Goal: Task Accomplishment & Management: Manage account settings

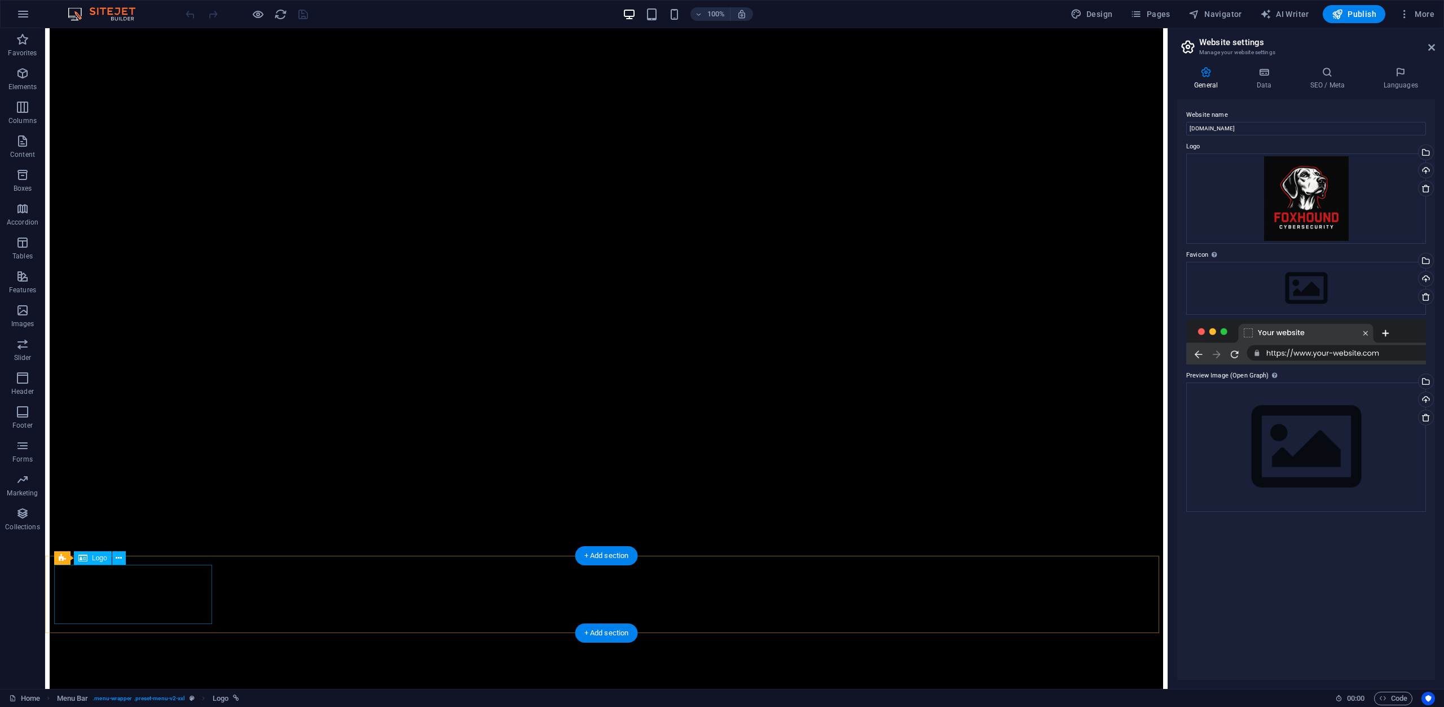
click at [103, 558] on span "Logo" at bounding box center [99, 558] width 15 height 7
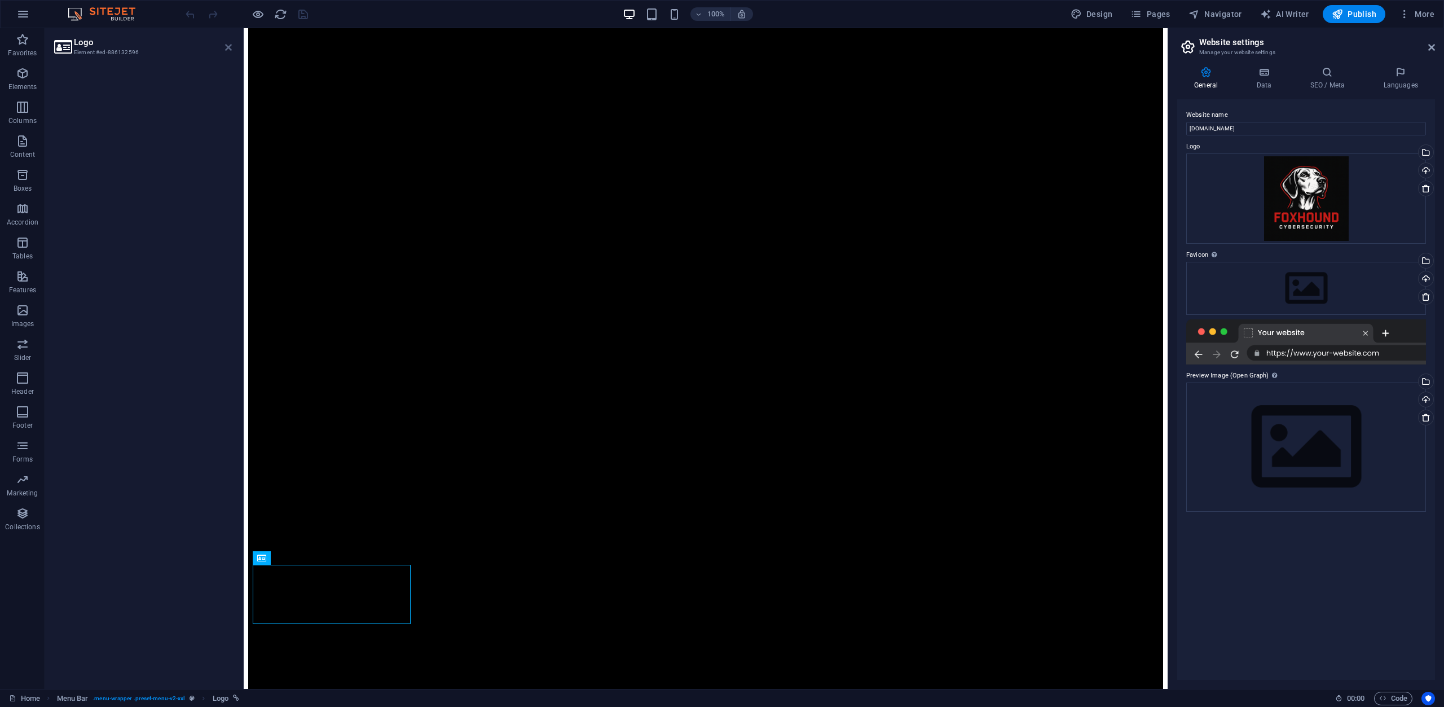
click at [230, 45] on icon at bounding box center [228, 47] width 7 height 9
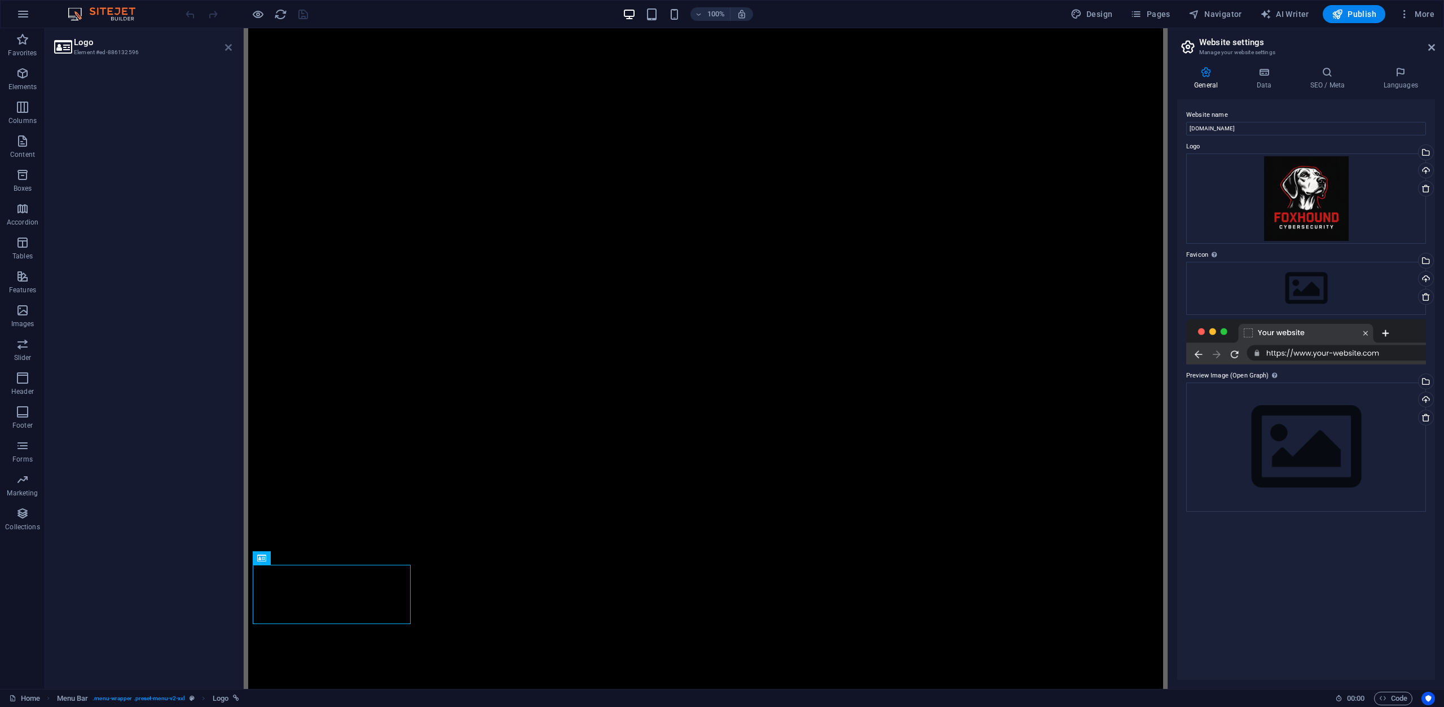
click at [227, 46] on icon at bounding box center [228, 47] width 7 height 9
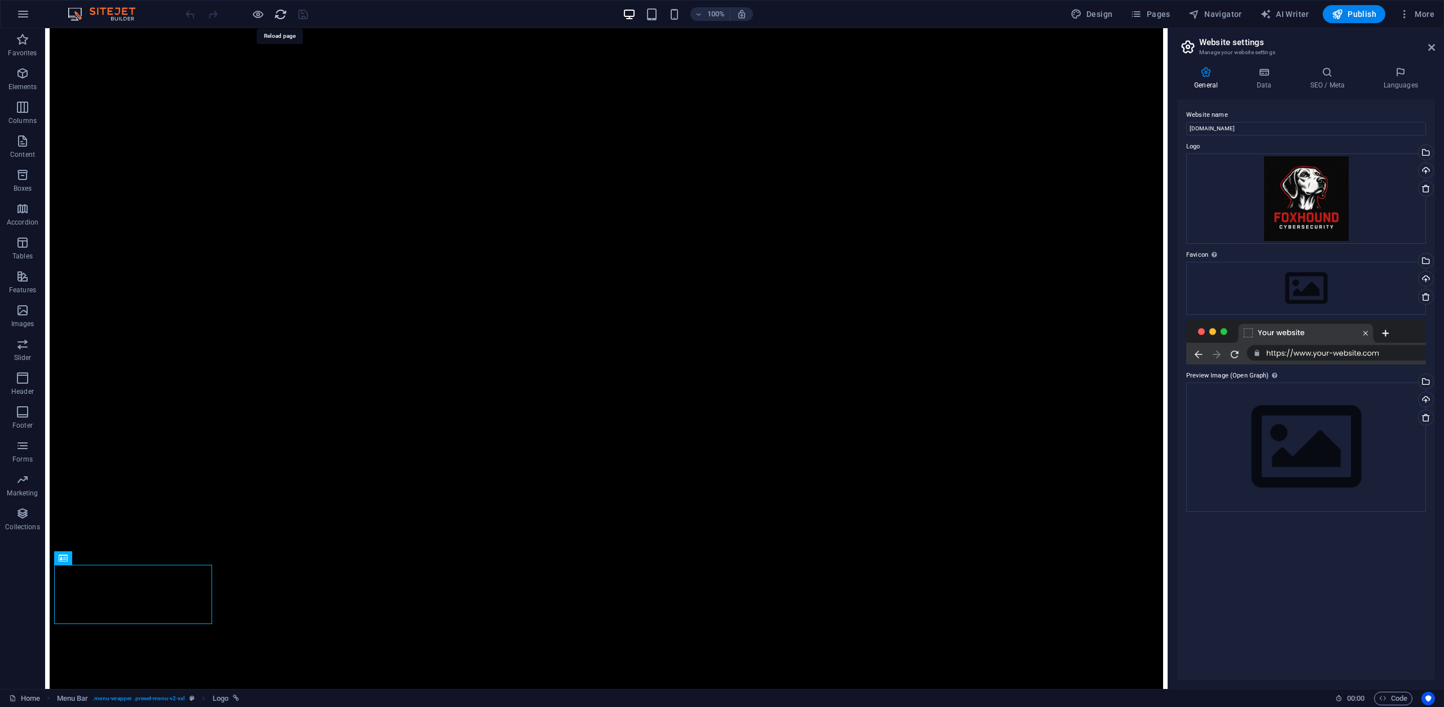
click at [277, 11] on icon "reload" at bounding box center [280, 14] width 13 height 13
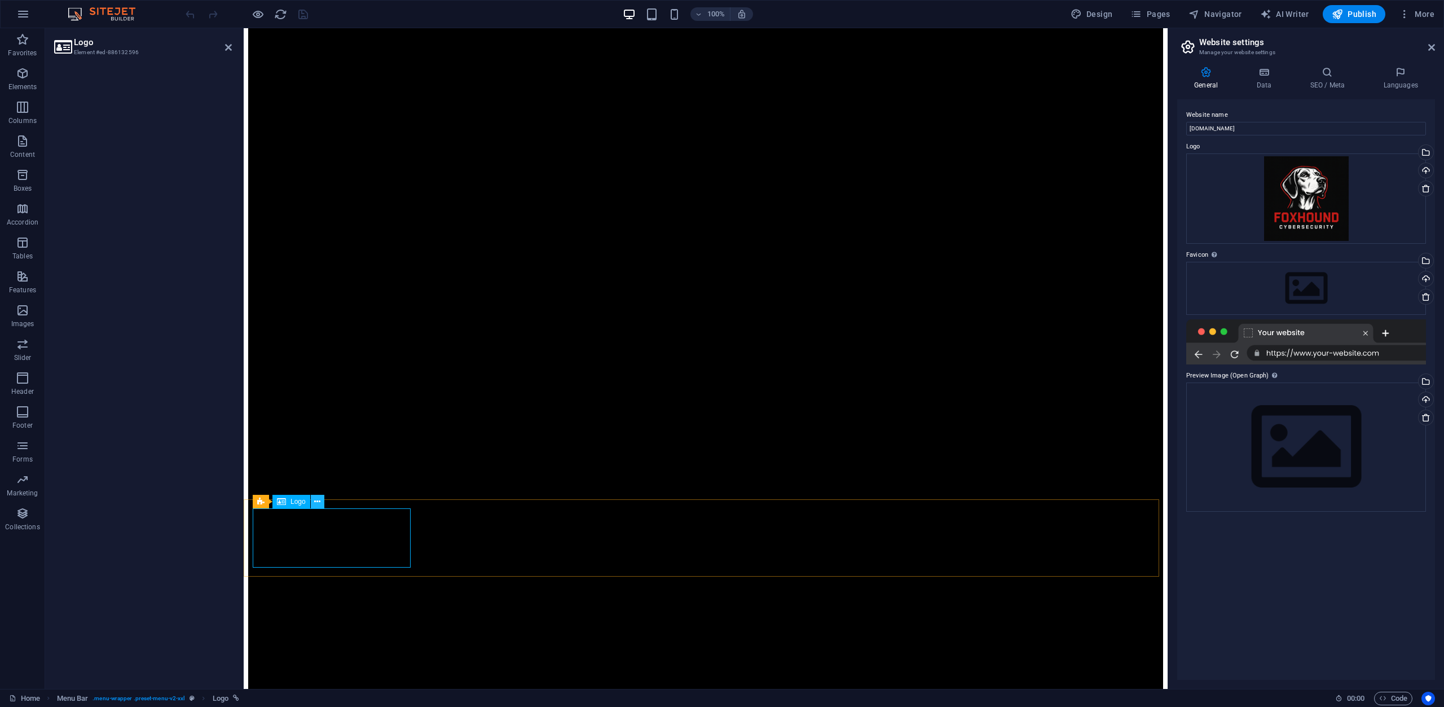
click at [319, 504] on icon at bounding box center [317, 502] width 6 height 12
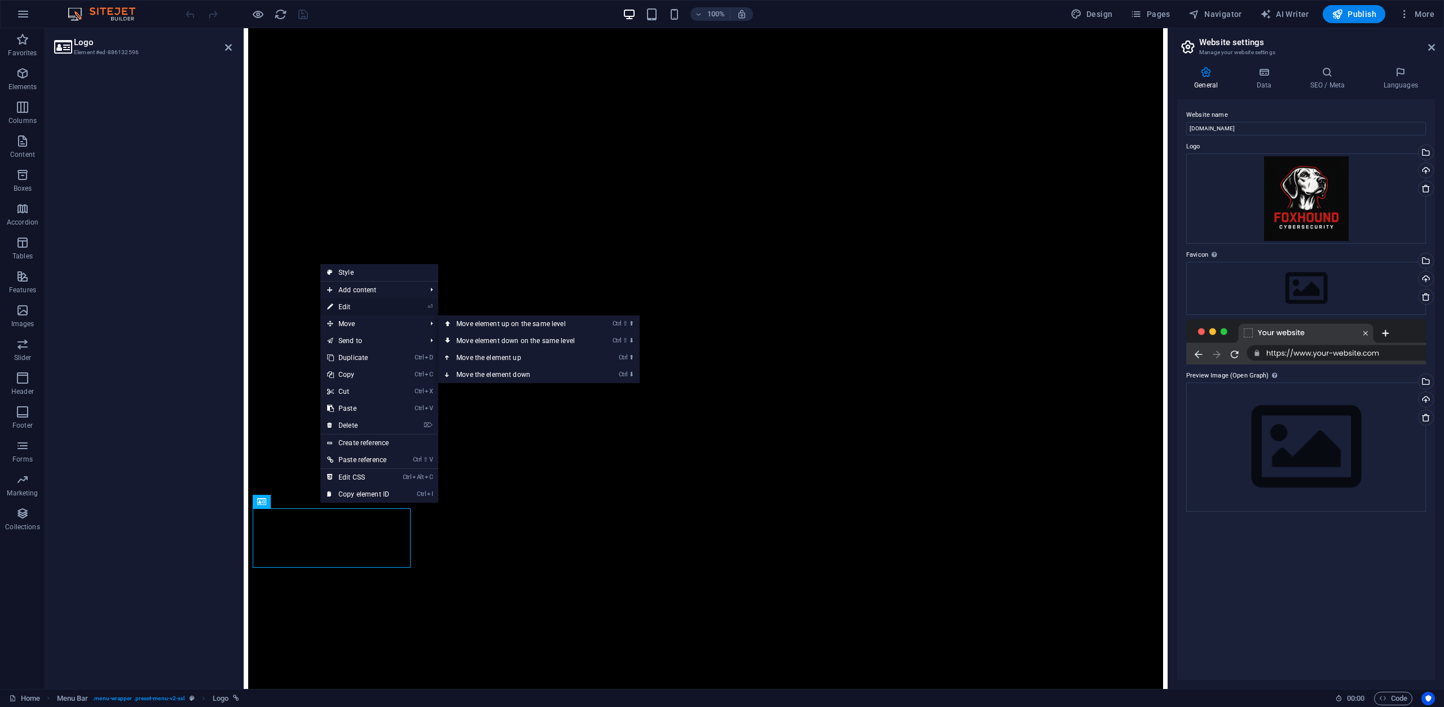
click at [362, 311] on link "⏎ Edit" at bounding box center [358, 306] width 76 height 17
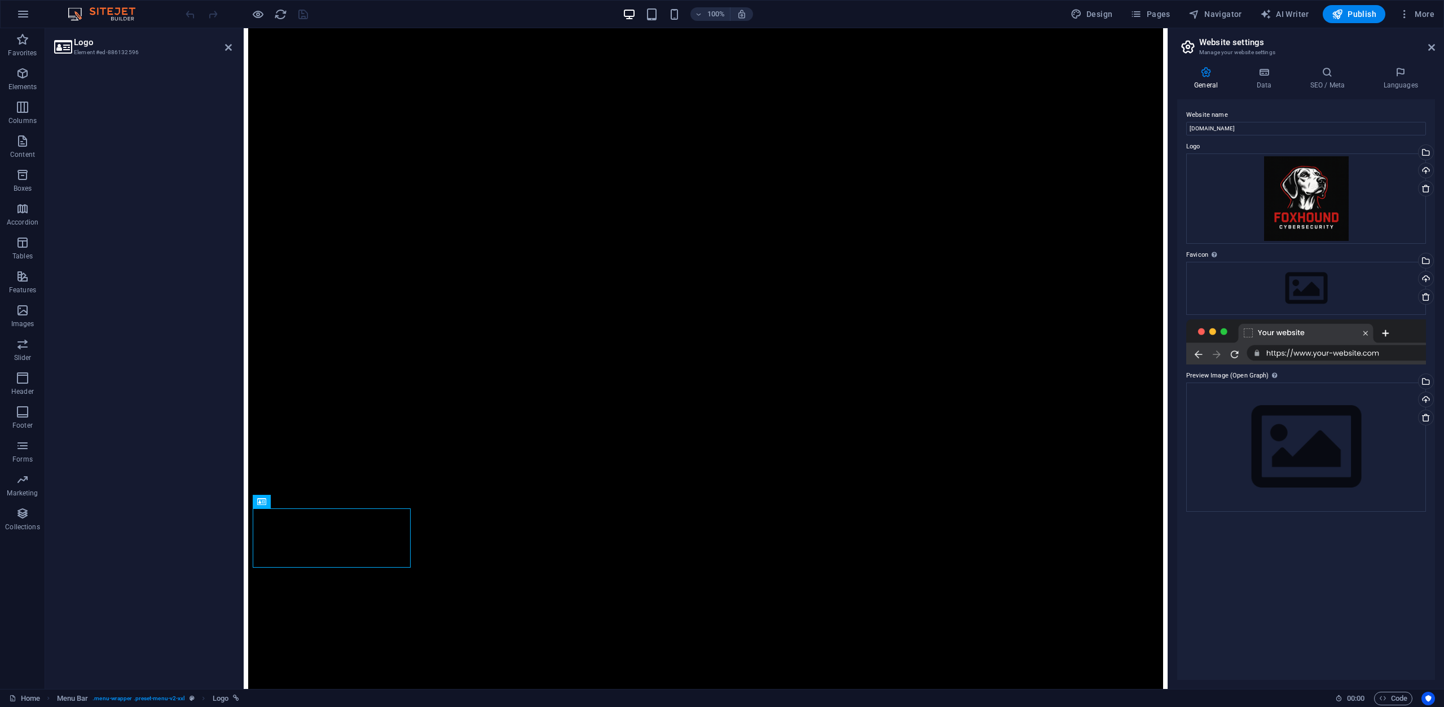
click at [222, 45] on h2 "Logo" at bounding box center [153, 42] width 158 height 10
click at [226, 50] on icon at bounding box center [228, 47] width 7 height 9
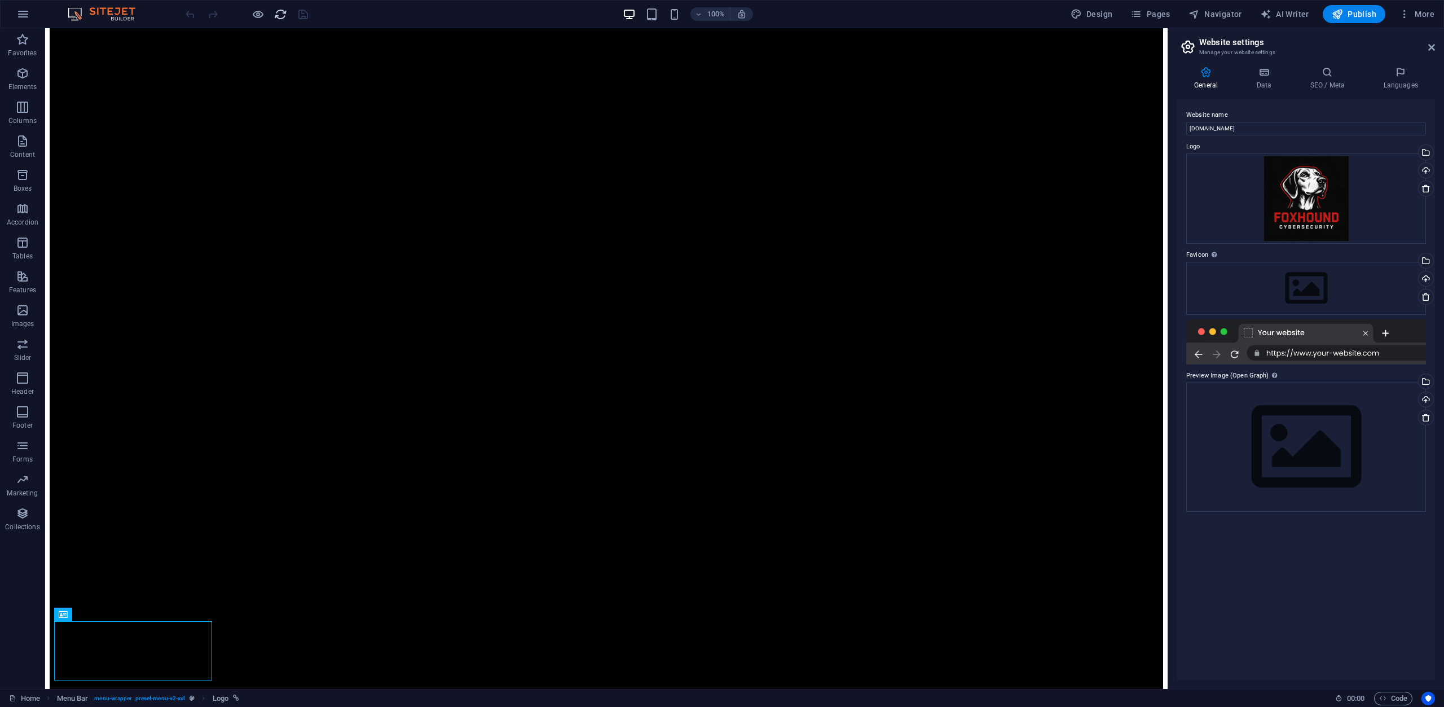
click at [279, 10] on icon "reload" at bounding box center [280, 14] width 13 height 13
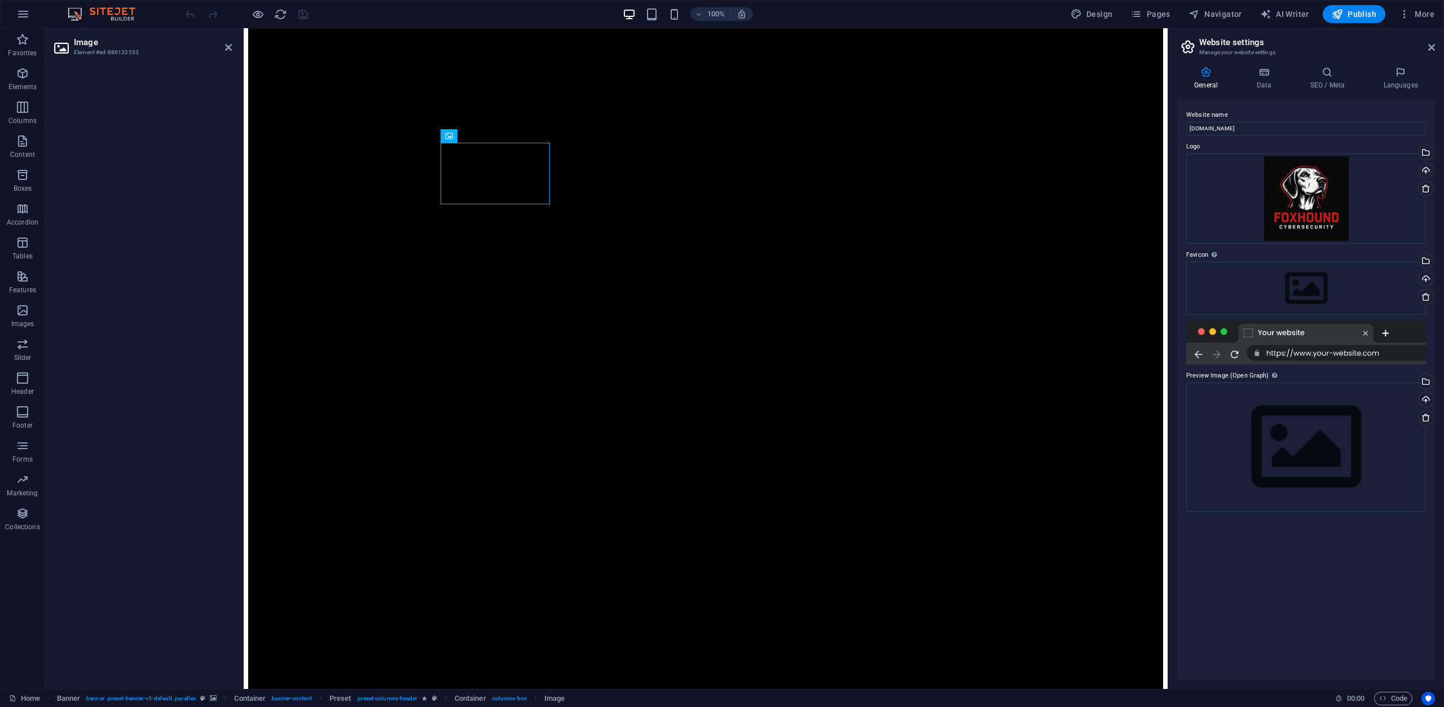
click at [73, 45] on header "Image Element #ed-886132533" at bounding box center [143, 42] width 178 height 29
click at [62, 47] on icon at bounding box center [62, 48] width 17 height 18
click at [233, 47] on aside "Image Element #ed-886132533" at bounding box center [144, 358] width 199 height 661
click at [227, 47] on icon at bounding box center [228, 47] width 7 height 9
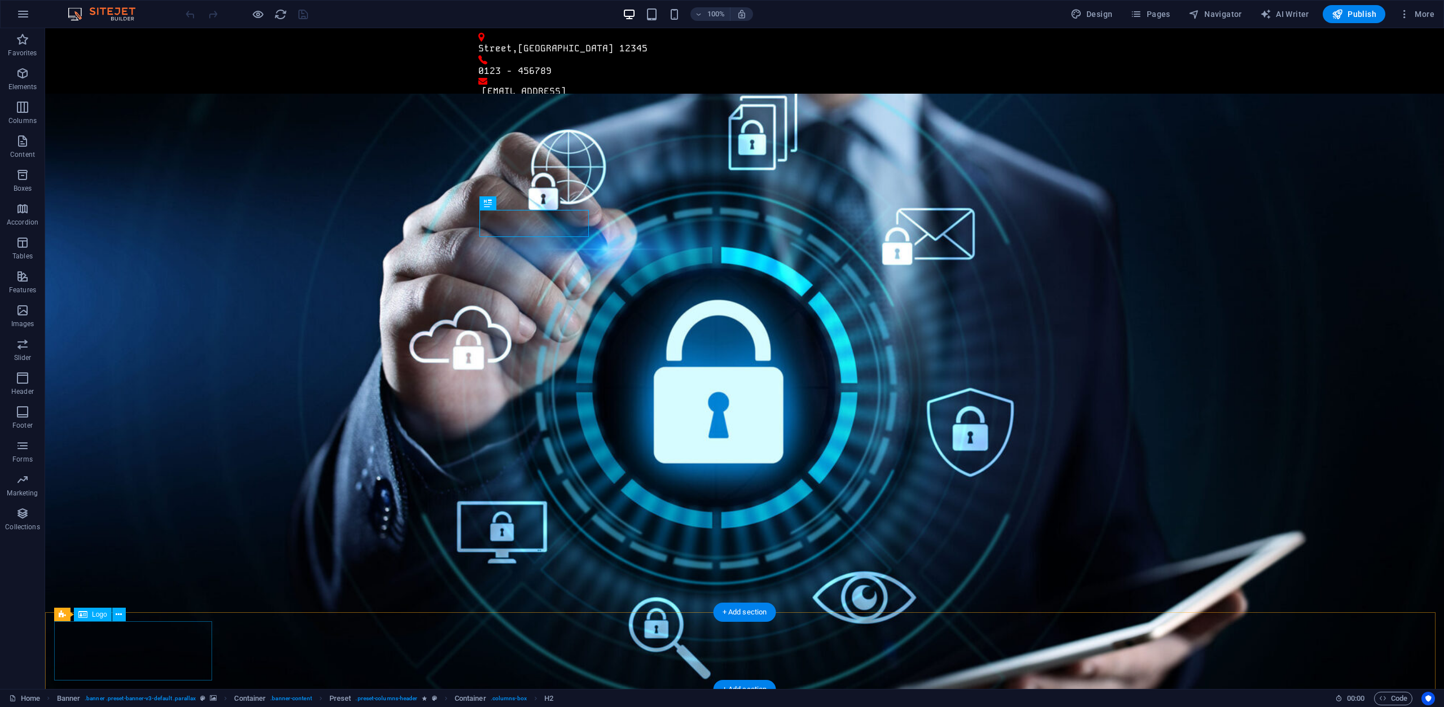
select select "px"
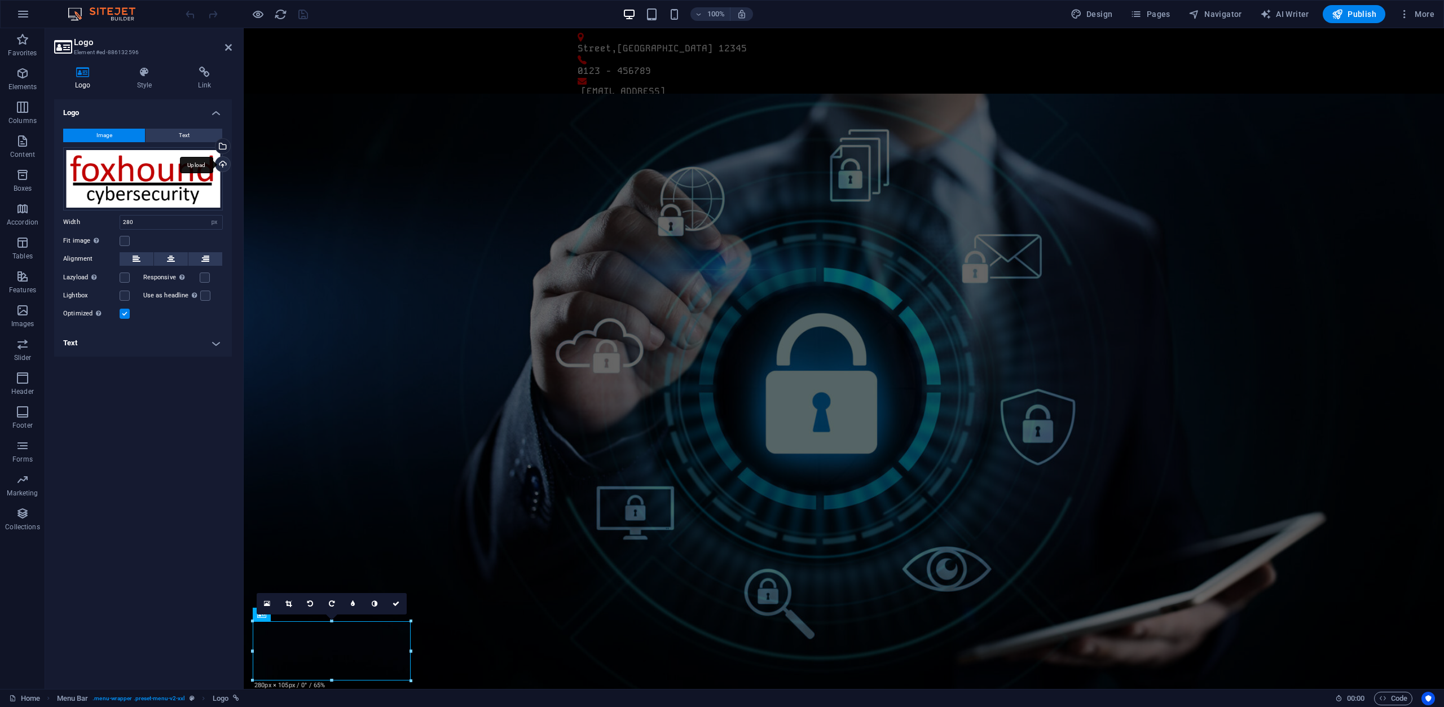
click at [221, 165] on div "Upload" at bounding box center [221, 165] width 17 height 17
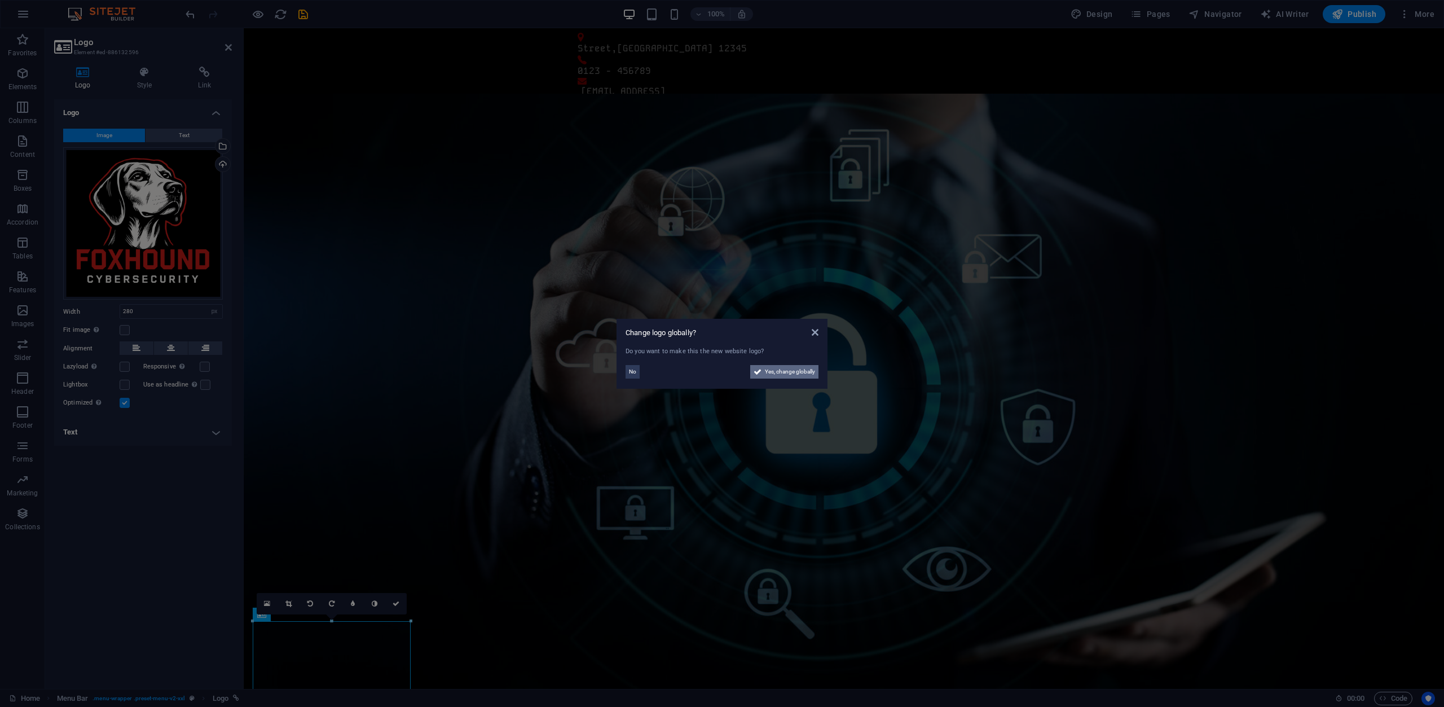
click at [759, 370] on icon at bounding box center [758, 372] width 8 height 14
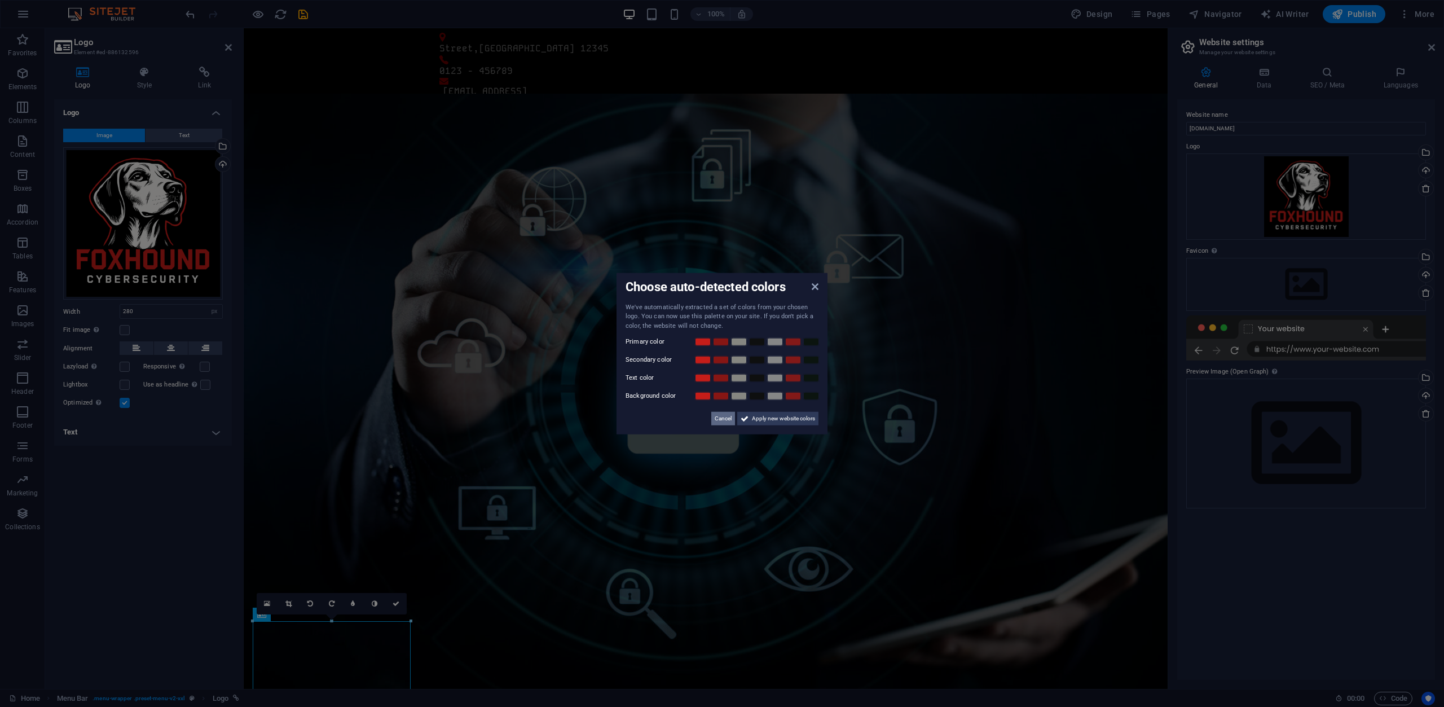
click at [722, 415] on span "Cancel" at bounding box center [723, 419] width 17 height 14
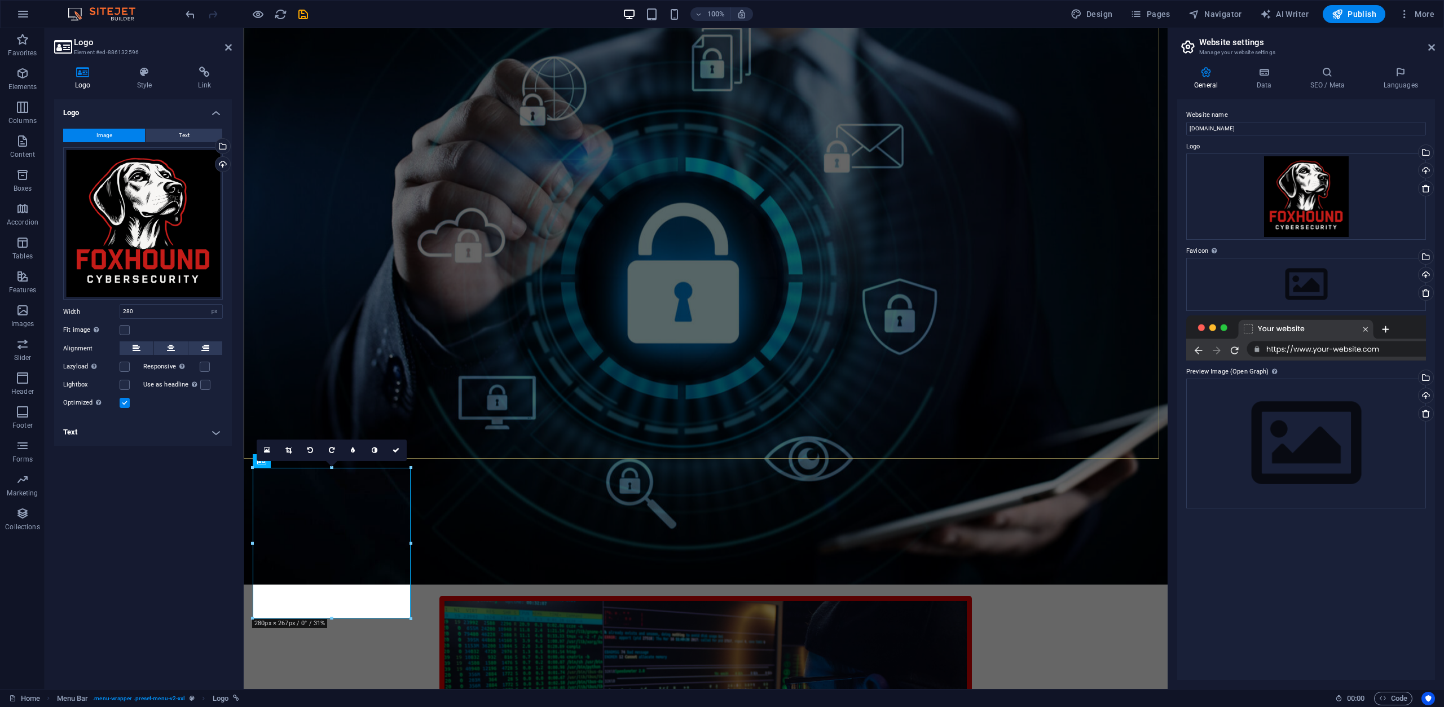
scroll to position [169, 0]
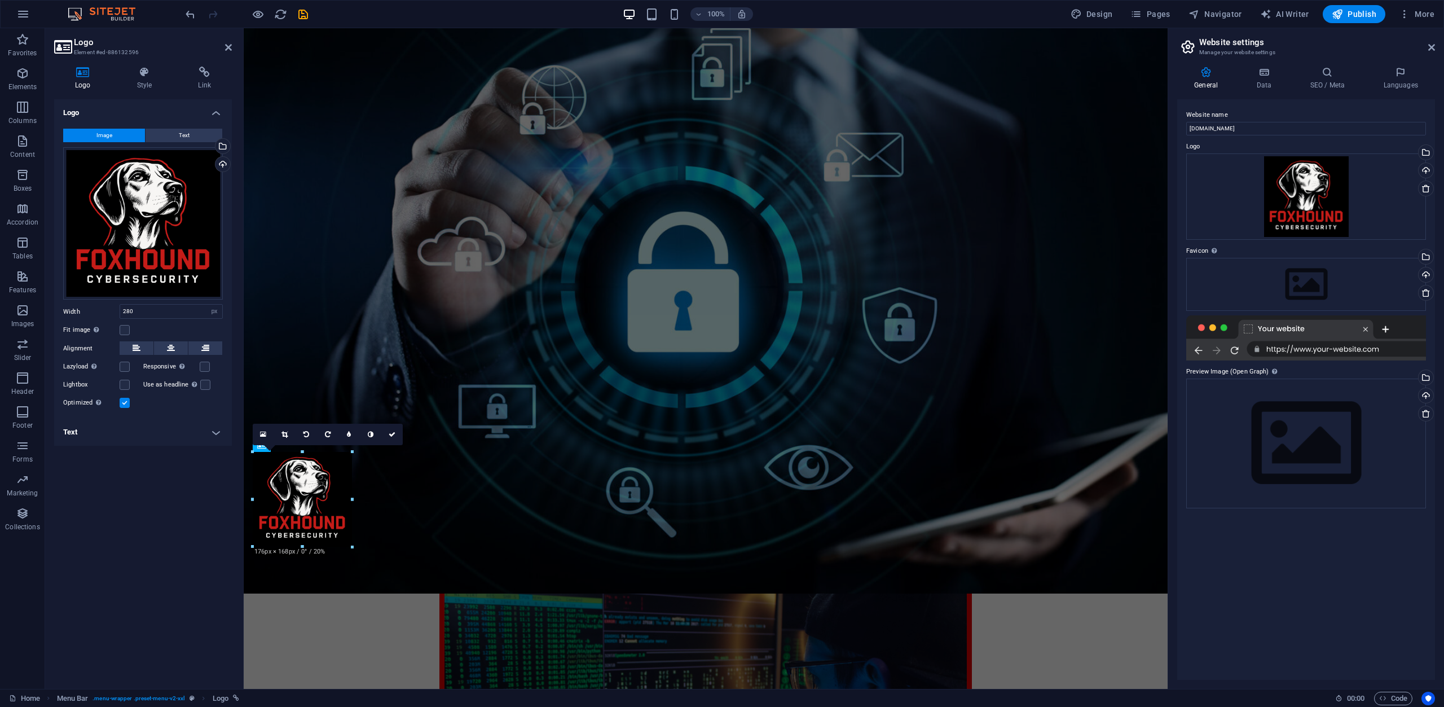
drag, startPoint x: 331, startPoint y: 603, endPoint x: 338, endPoint y: 549, distance: 53.6
type input "176"
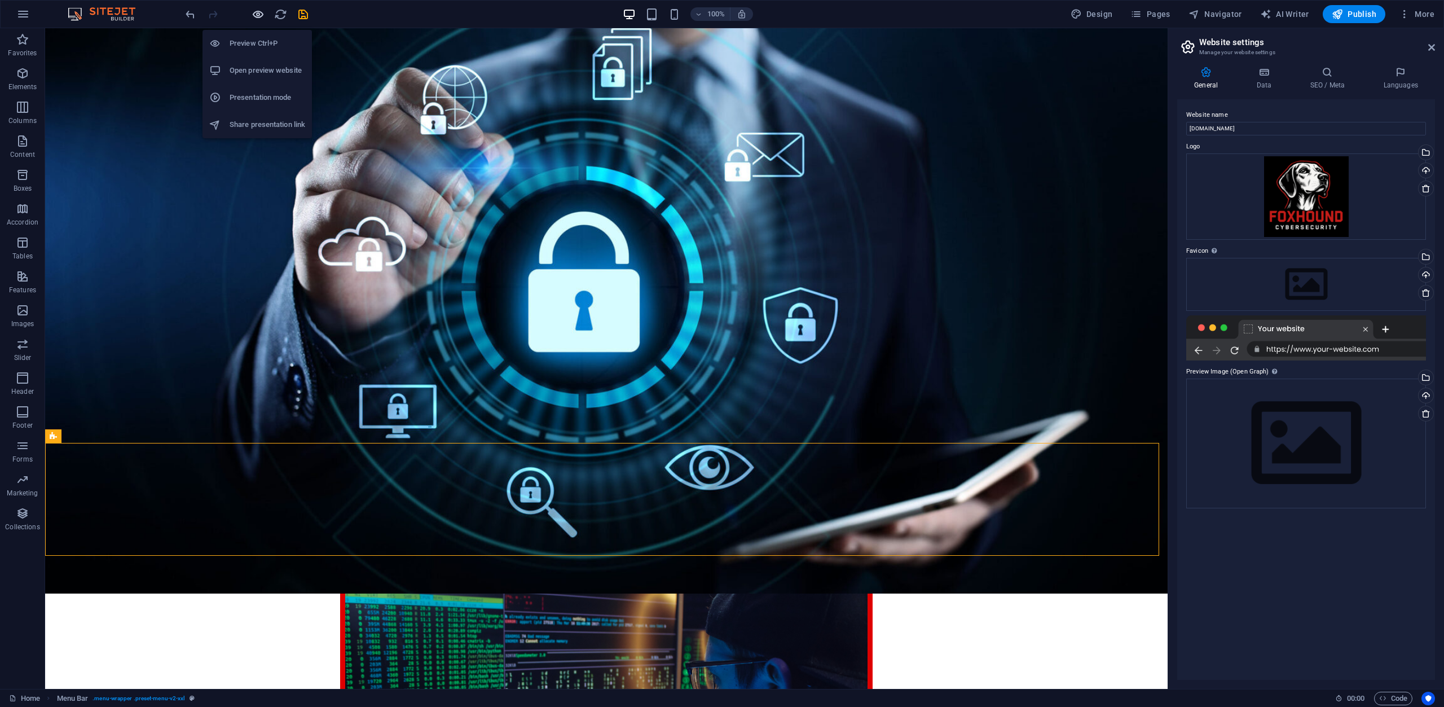
click at [263, 17] on icon "button" at bounding box center [258, 14] width 13 height 13
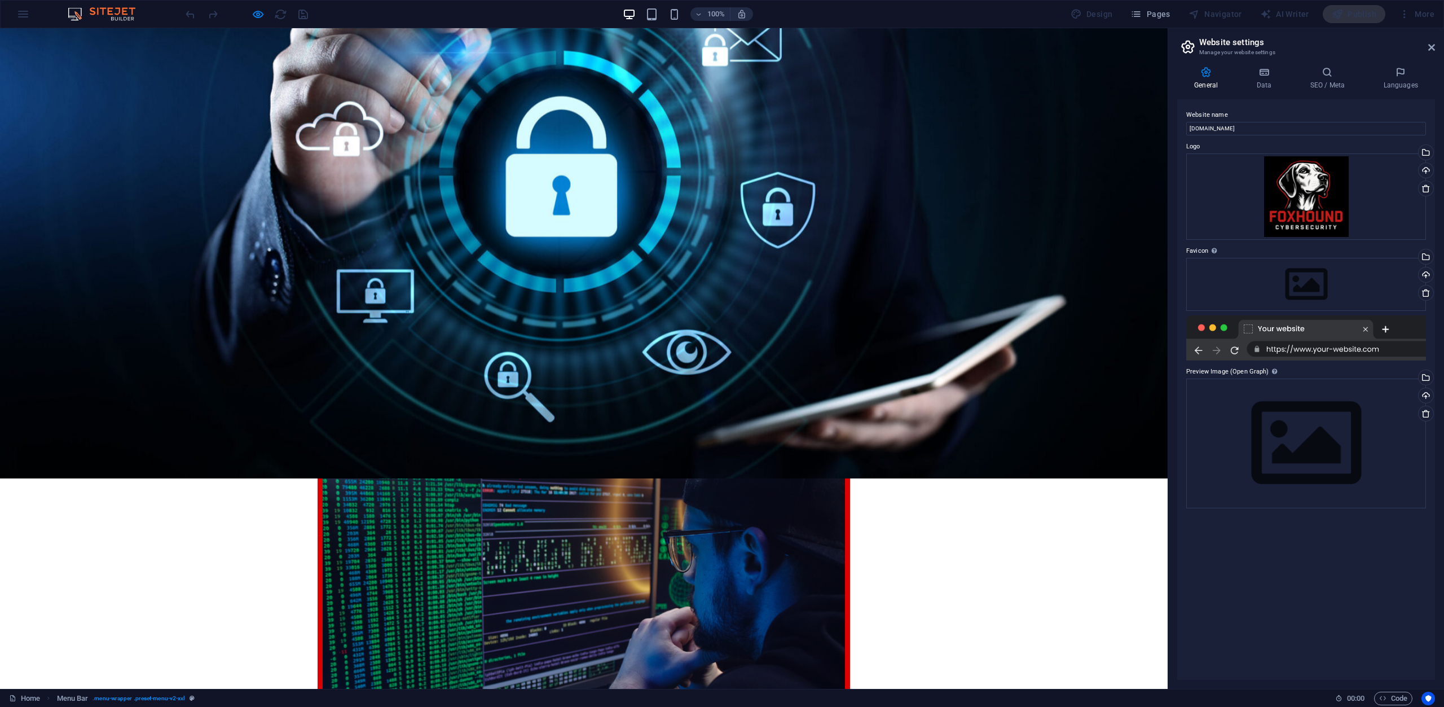
scroll to position [0, 0]
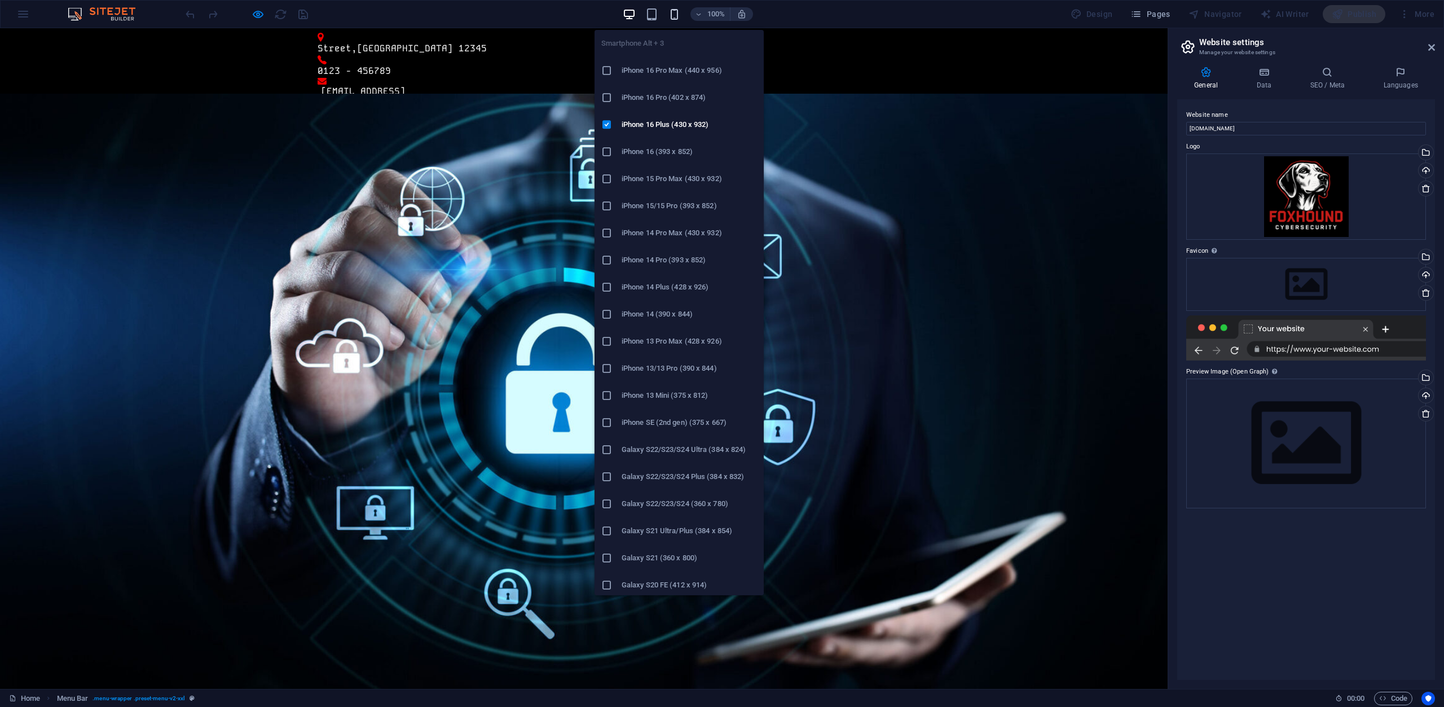
click at [673, 14] on icon "button" at bounding box center [674, 14] width 13 height 13
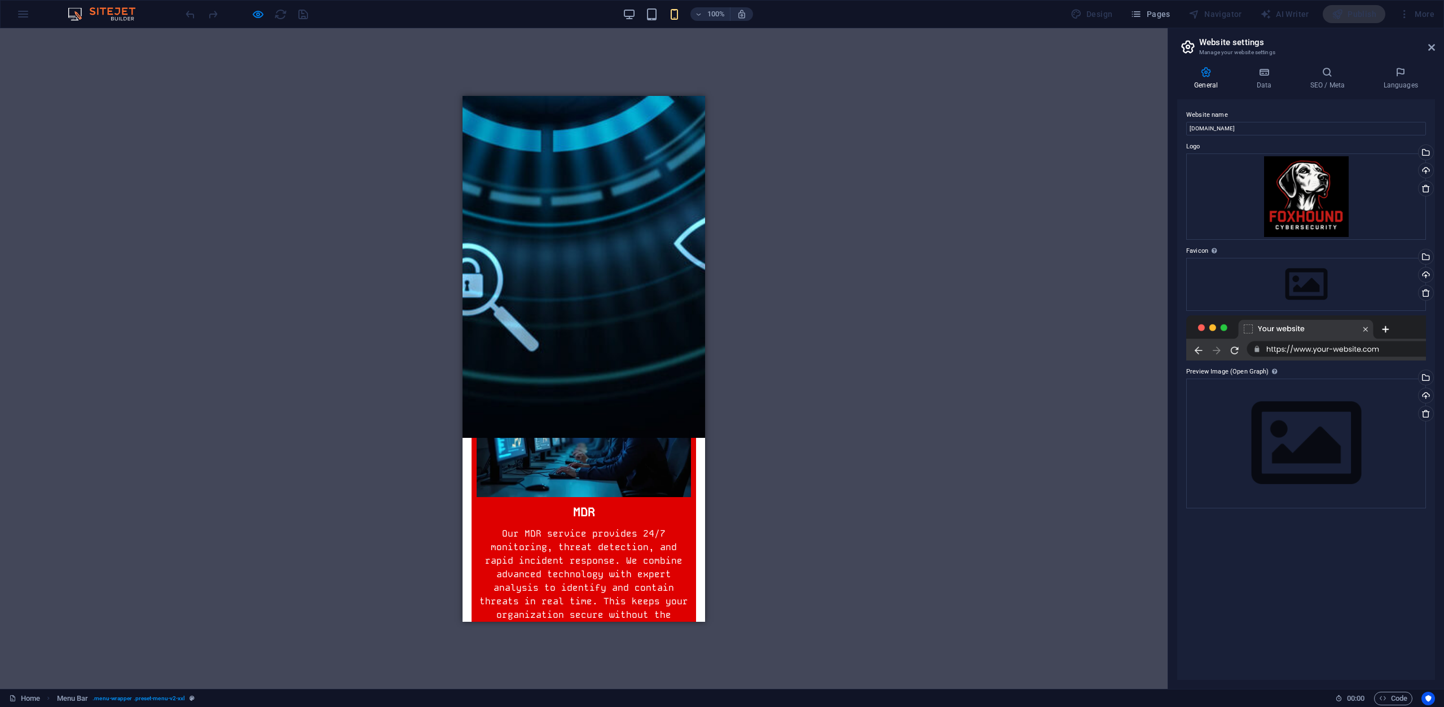
scroll to position [1004, 0]
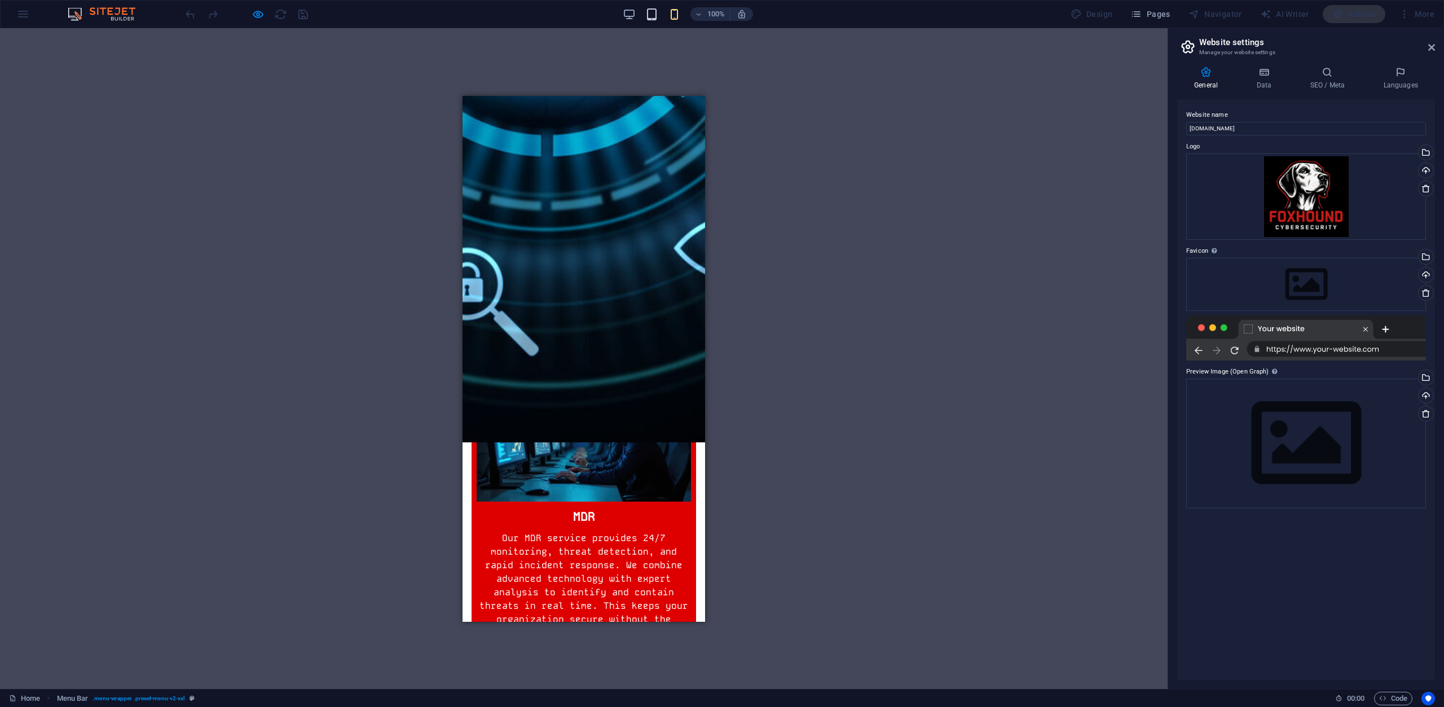
click at [653, 16] on icon "button" at bounding box center [651, 14] width 13 height 13
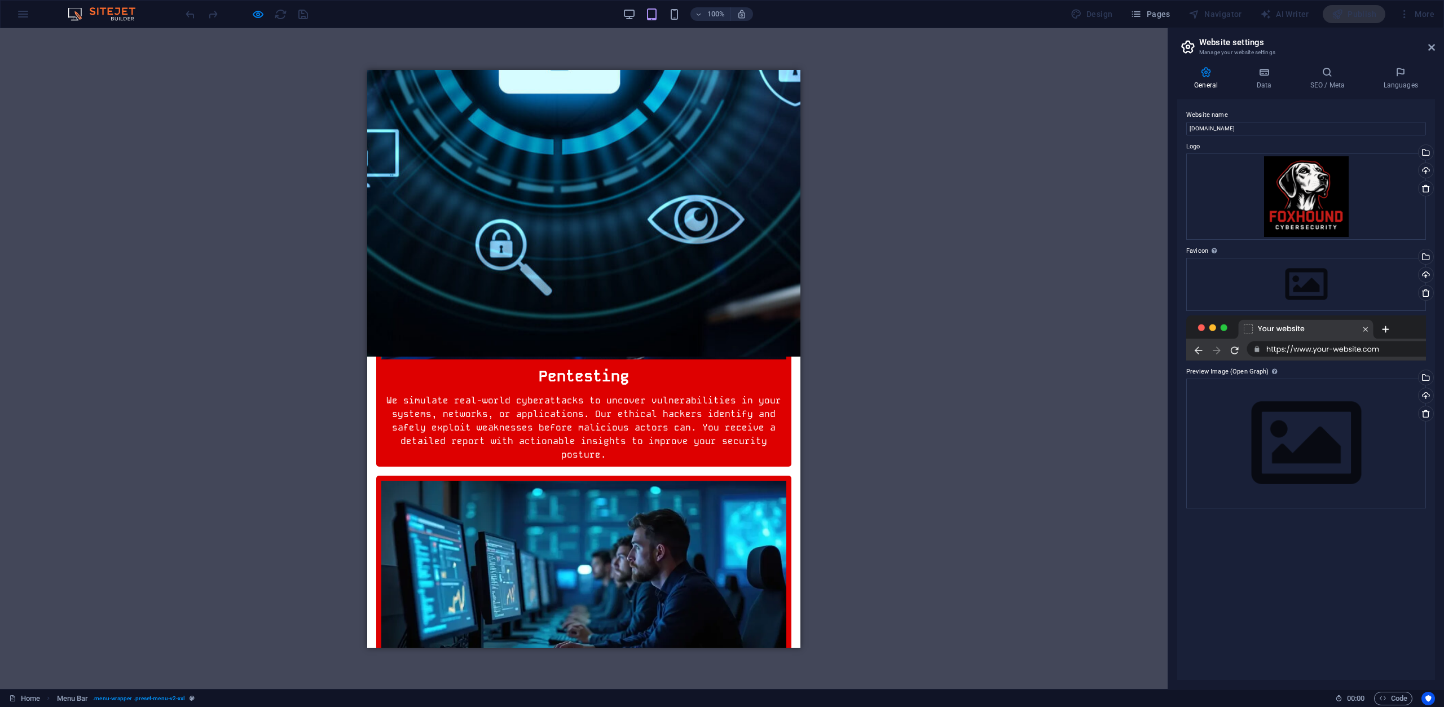
scroll to position [722, 0]
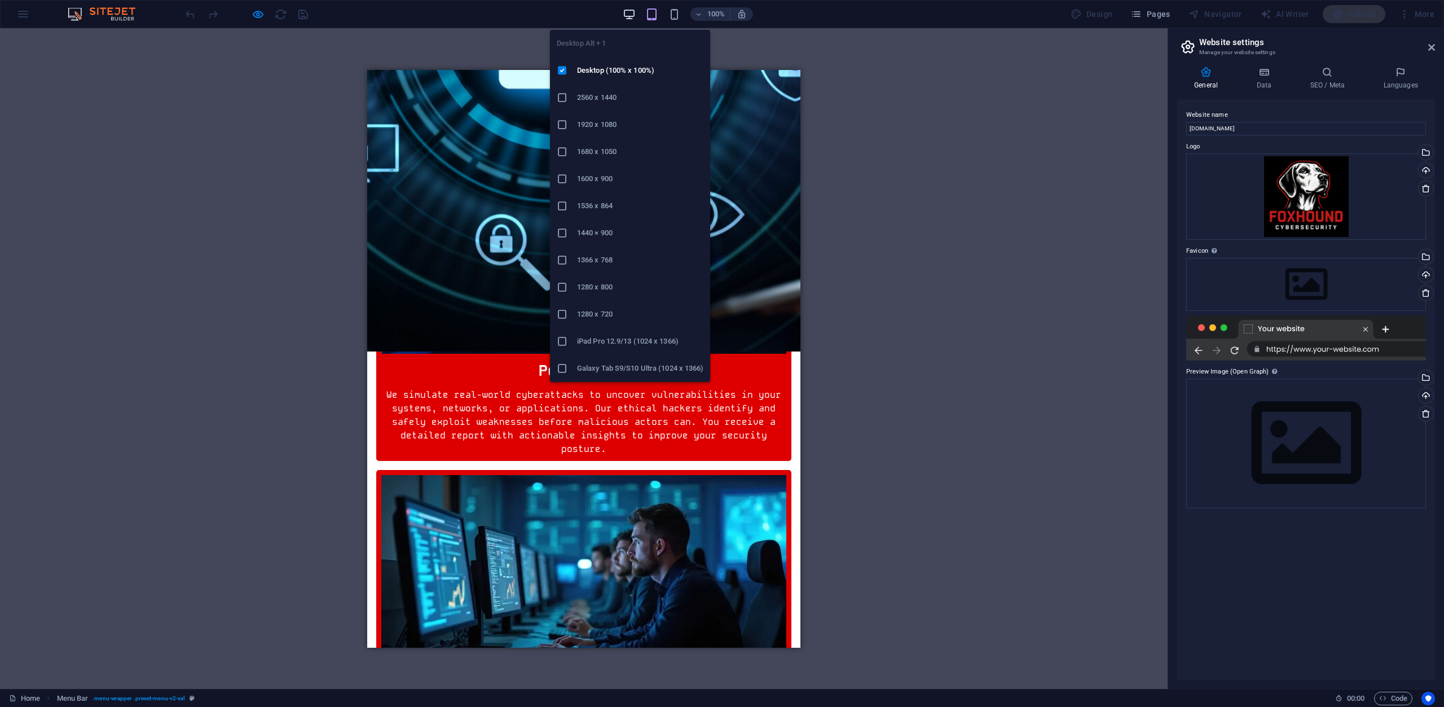
click at [631, 16] on icon "button" at bounding box center [629, 14] width 13 height 13
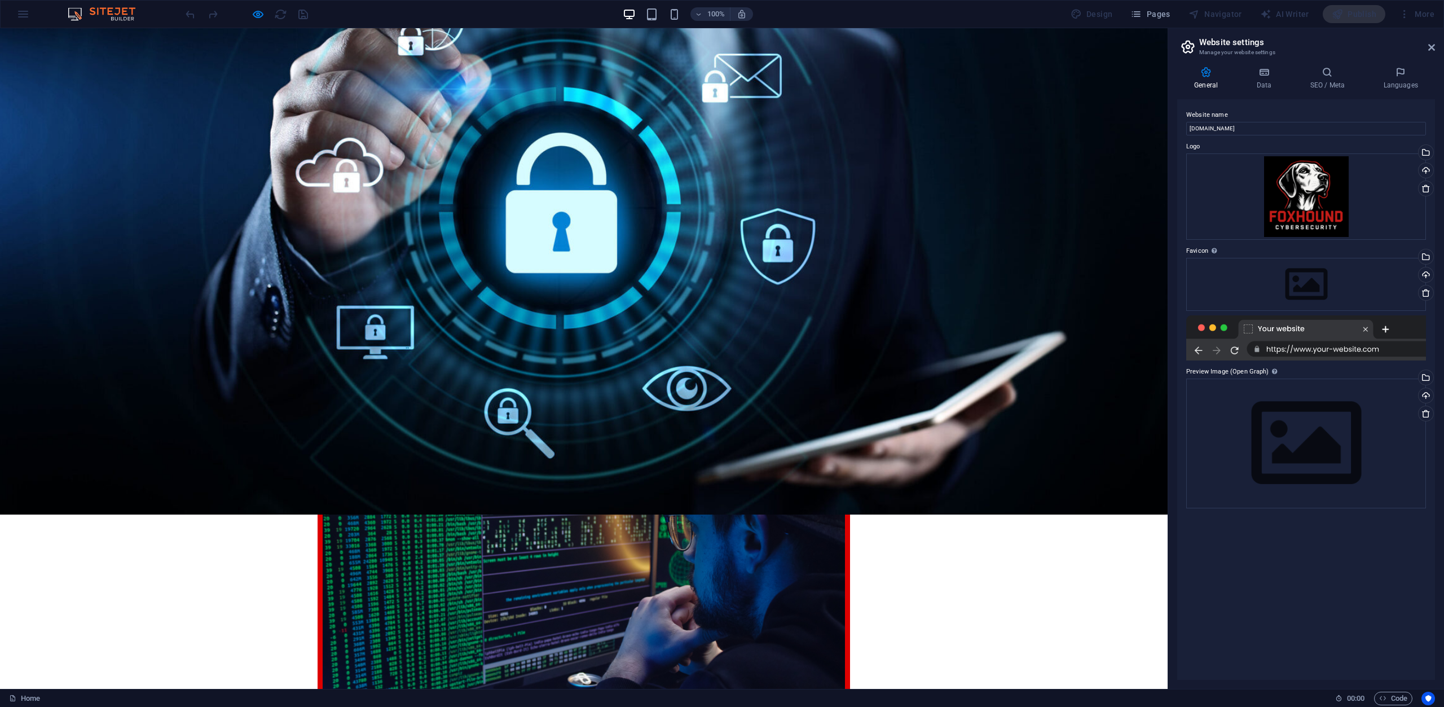
scroll to position [271, 0]
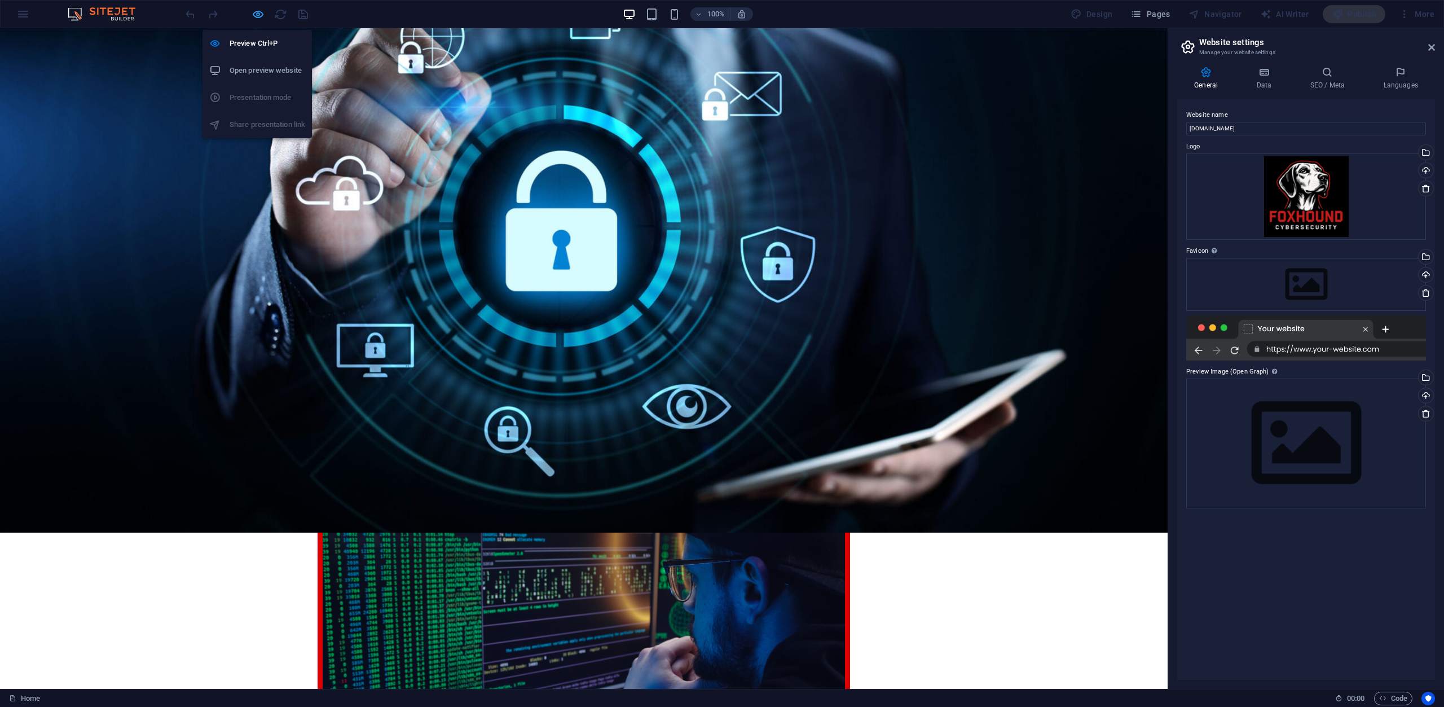
click at [257, 16] on icon "button" at bounding box center [258, 14] width 13 height 13
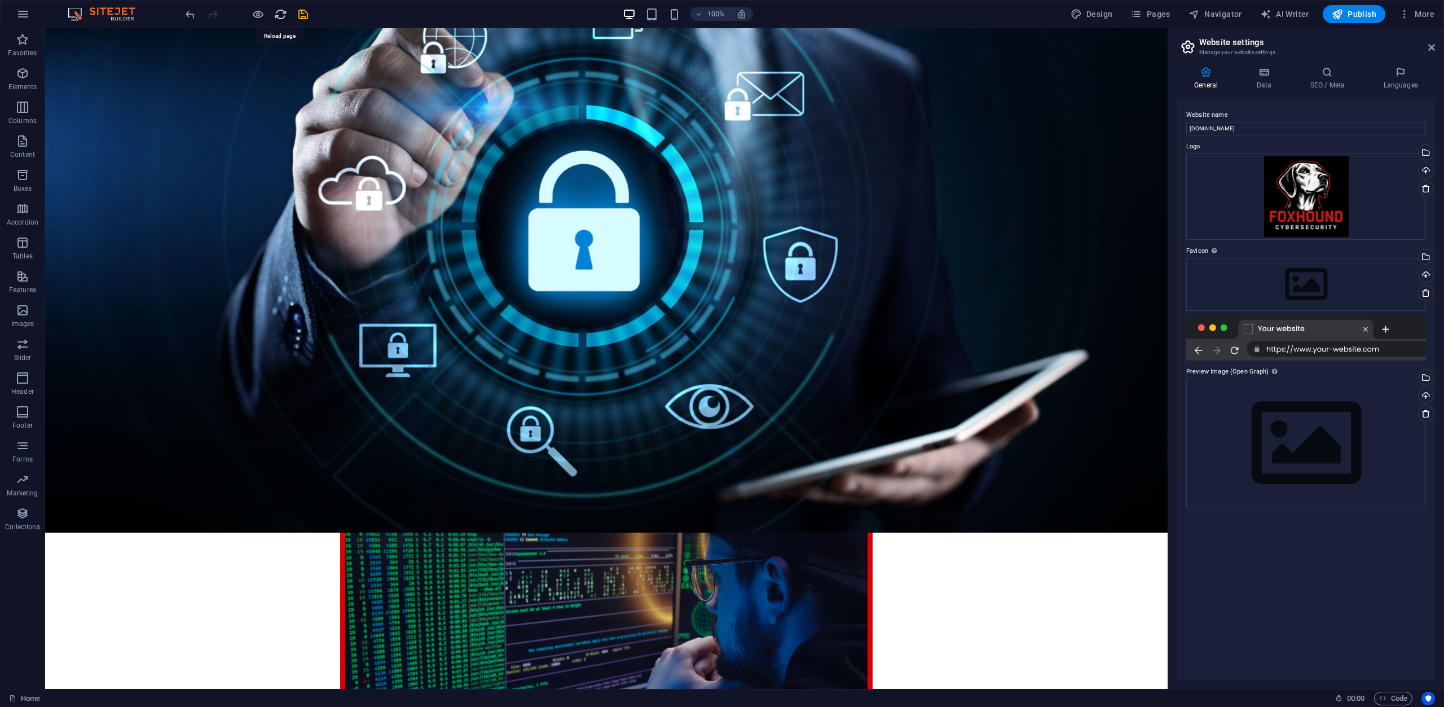
click at [278, 14] on icon "reload" at bounding box center [280, 14] width 13 height 13
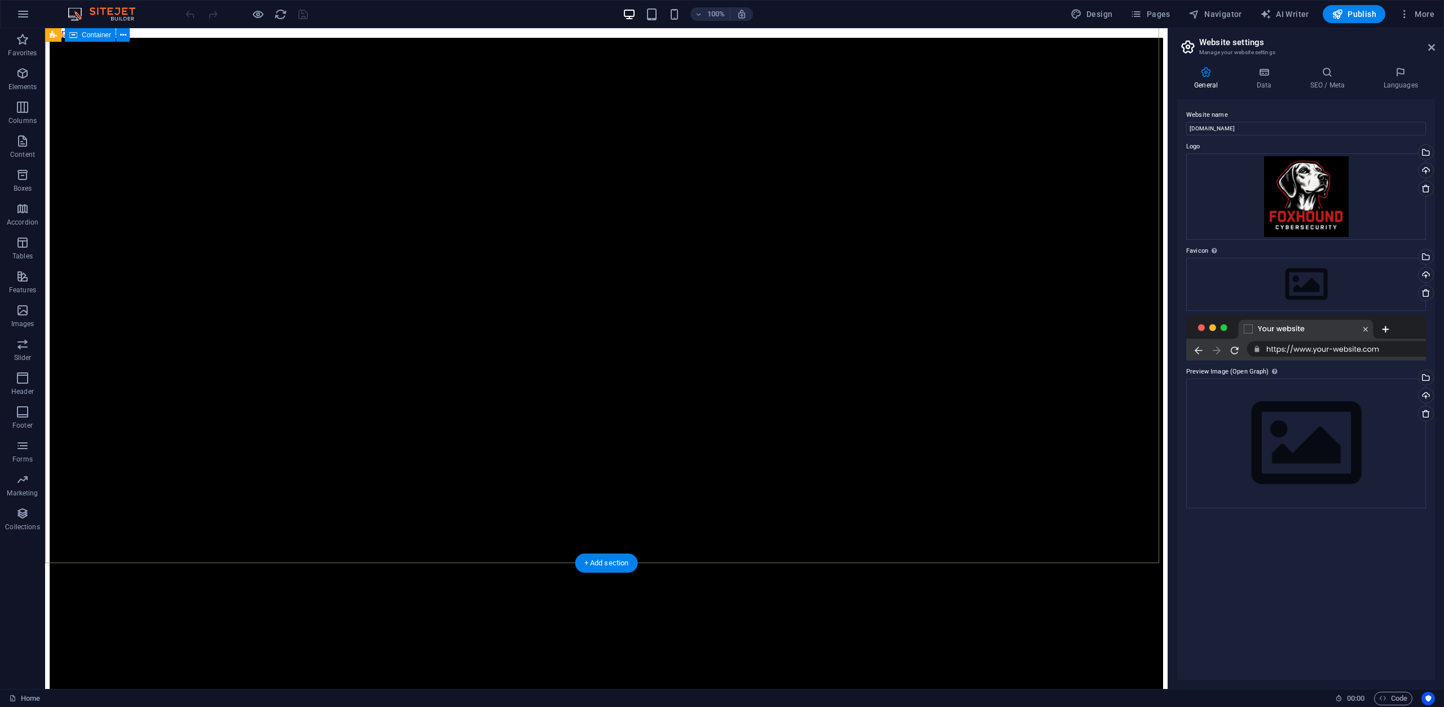
scroll to position [0, 0]
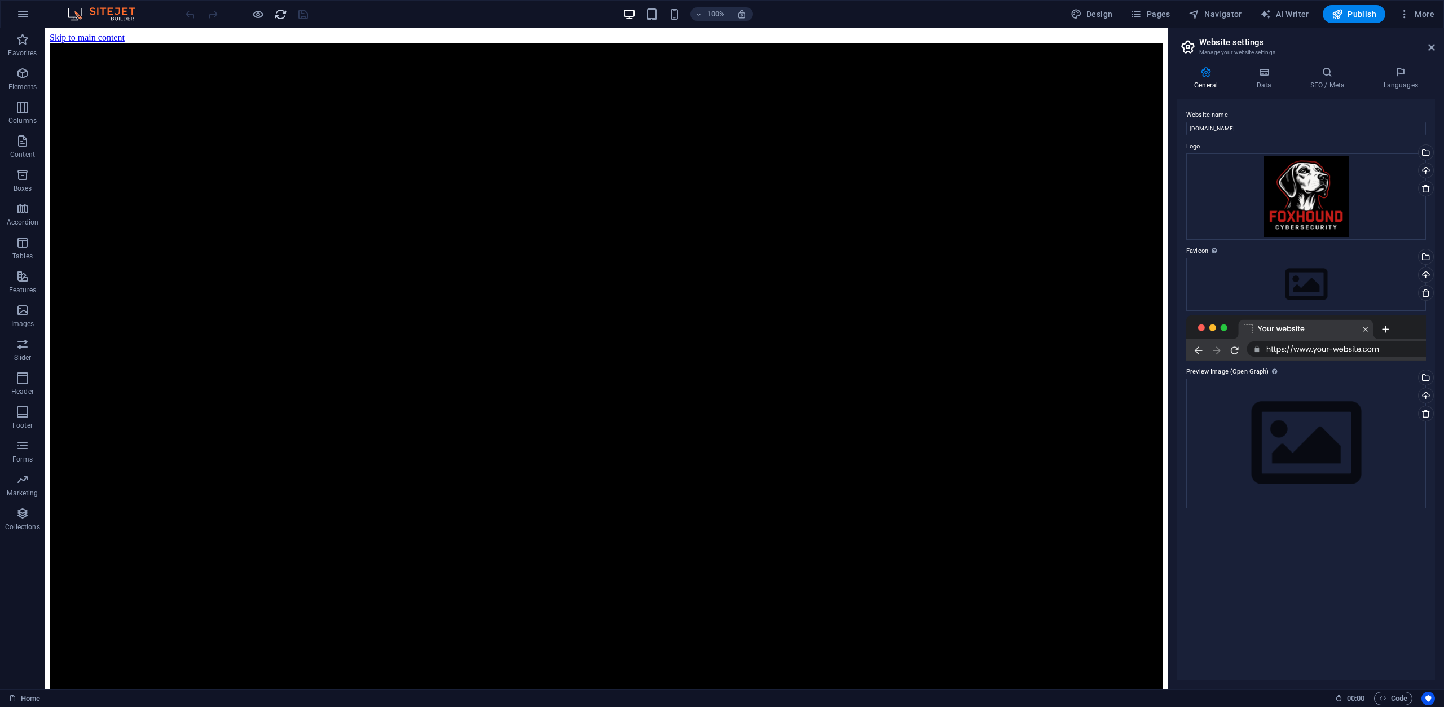
click at [281, 18] on icon "reload" at bounding box center [280, 14] width 13 height 13
click at [284, 13] on icon "reload" at bounding box center [280, 14] width 13 height 13
